Goal: Task Accomplishment & Management: Manage account settings

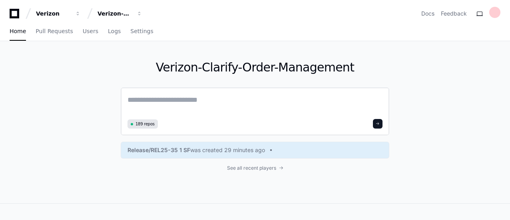
click at [258, 100] on textarea at bounding box center [254, 105] width 255 height 22
click at [86, 29] on span "Users" at bounding box center [91, 31] width 16 height 5
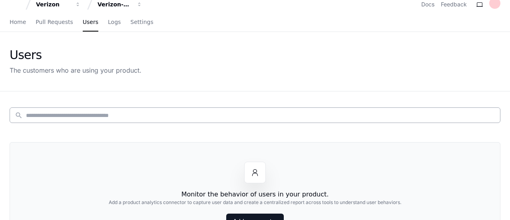
scroll to position [4, 0]
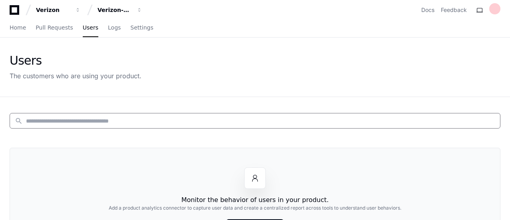
click at [96, 120] on input at bounding box center [260, 121] width 469 height 8
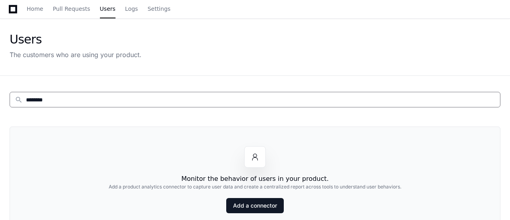
scroll to position [26, 0]
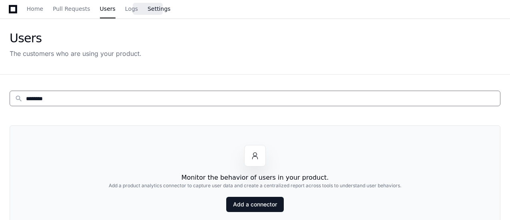
type input "********"
click at [151, 4] on link "Settings" at bounding box center [158, 9] width 23 height 18
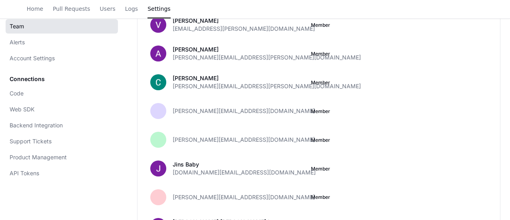
scroll to position [2767, 0]
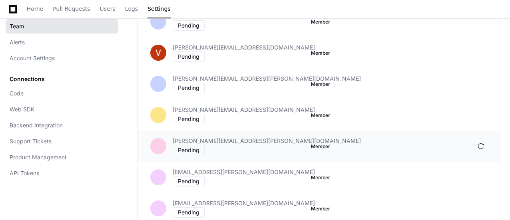
click at [187, 145] on div "Pending" at bounding box center [189, 150] width 32 height 10
click at [484, 140] on button at bounding box center [480, 146] width 13 height 13
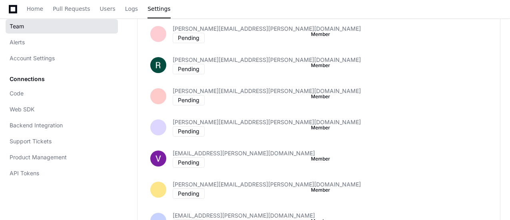
scroll to position [2567, 0]
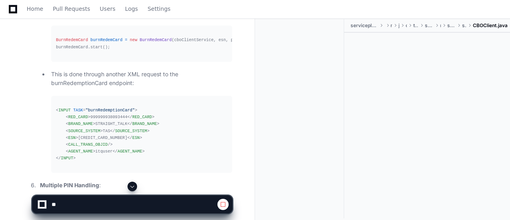
scroll to position [2137, 0]
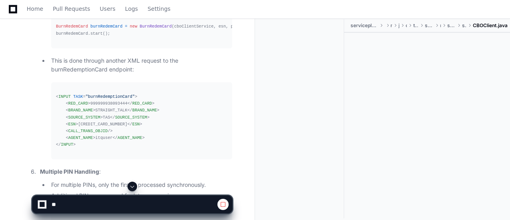
click at [133, 185] on span at bounding box center [132, 186] width 6 height 6
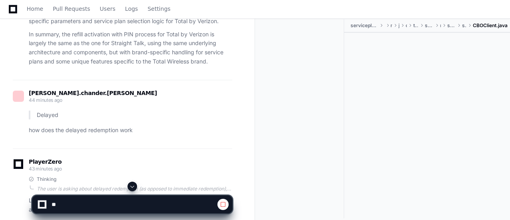
scroll to position [3702, 0]
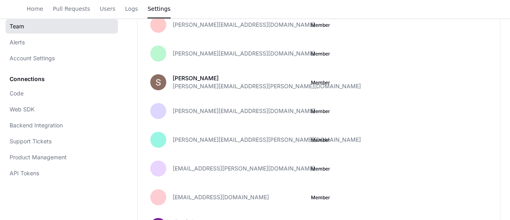
scroll to position [2767, 0]
